Goal: Task Accomplishment & Management: Manage account settings

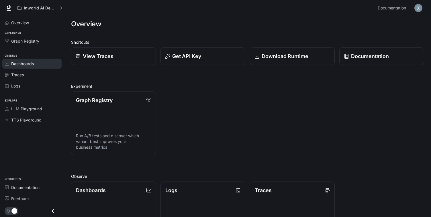
click at [31, 65] on span "Dashboards" at bounding box center [22, 64] width 23 height 6
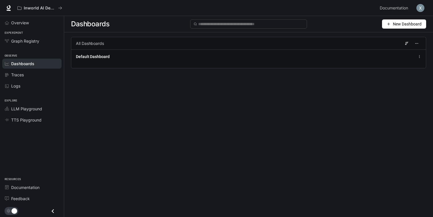
click at [423, 5] on img "button" at bounding box center [420, 8] width 8 height 8
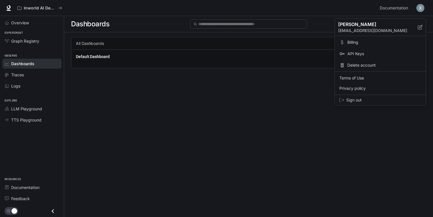
click at [355, 99] on span "Sign out" at bounding box center [383, 100] width 75 height 6
